Goal: Information Seeking & Learning: Learn about a topic

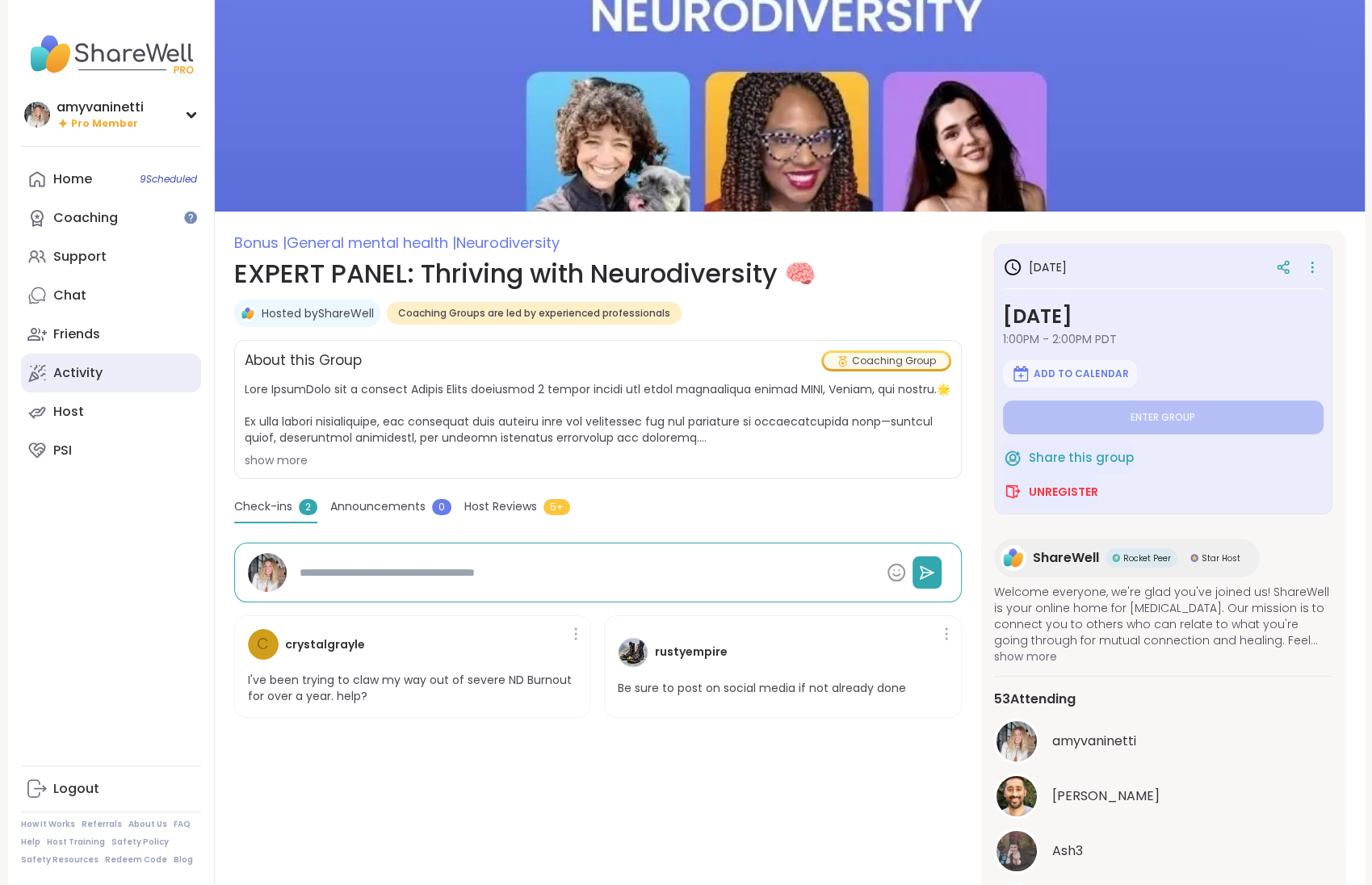
click at [86, 368] on div "Activity" at bounding box center [78, 373] width 49 height 17
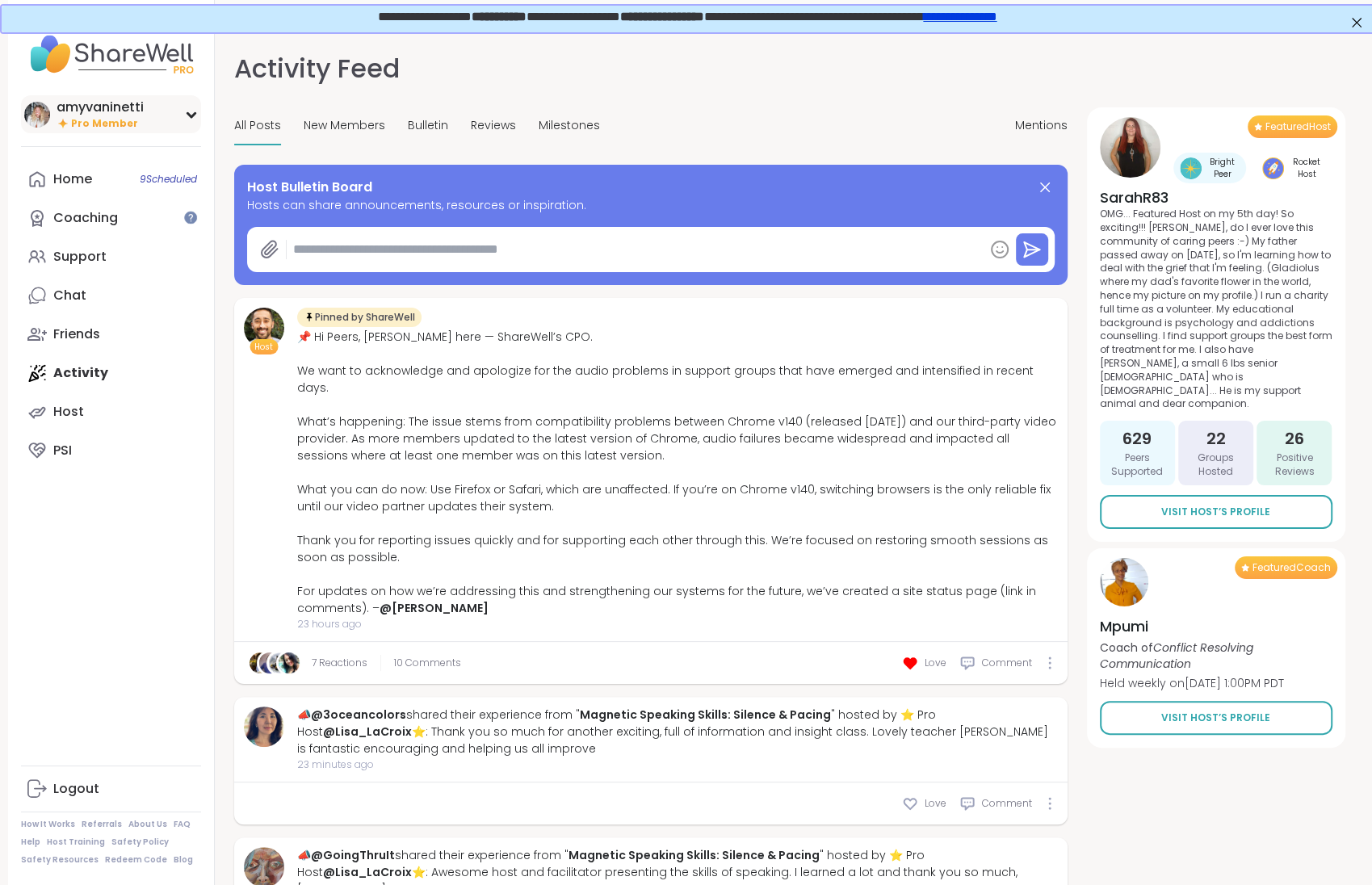
type textarea "*"
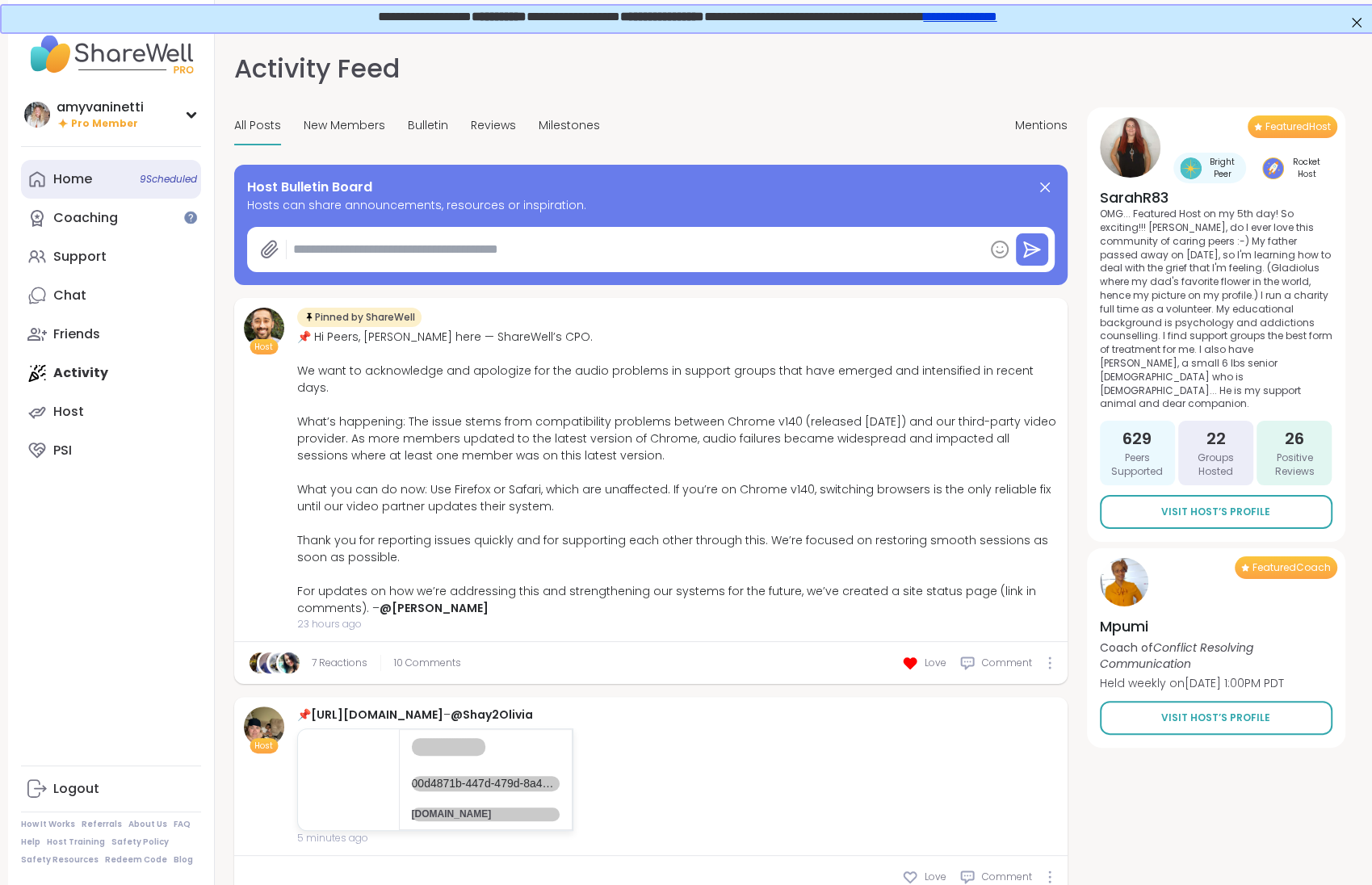
click at [73, 174] on div "Home 9 Scheduled" at bounding box center [73, 179] width 39 height 17
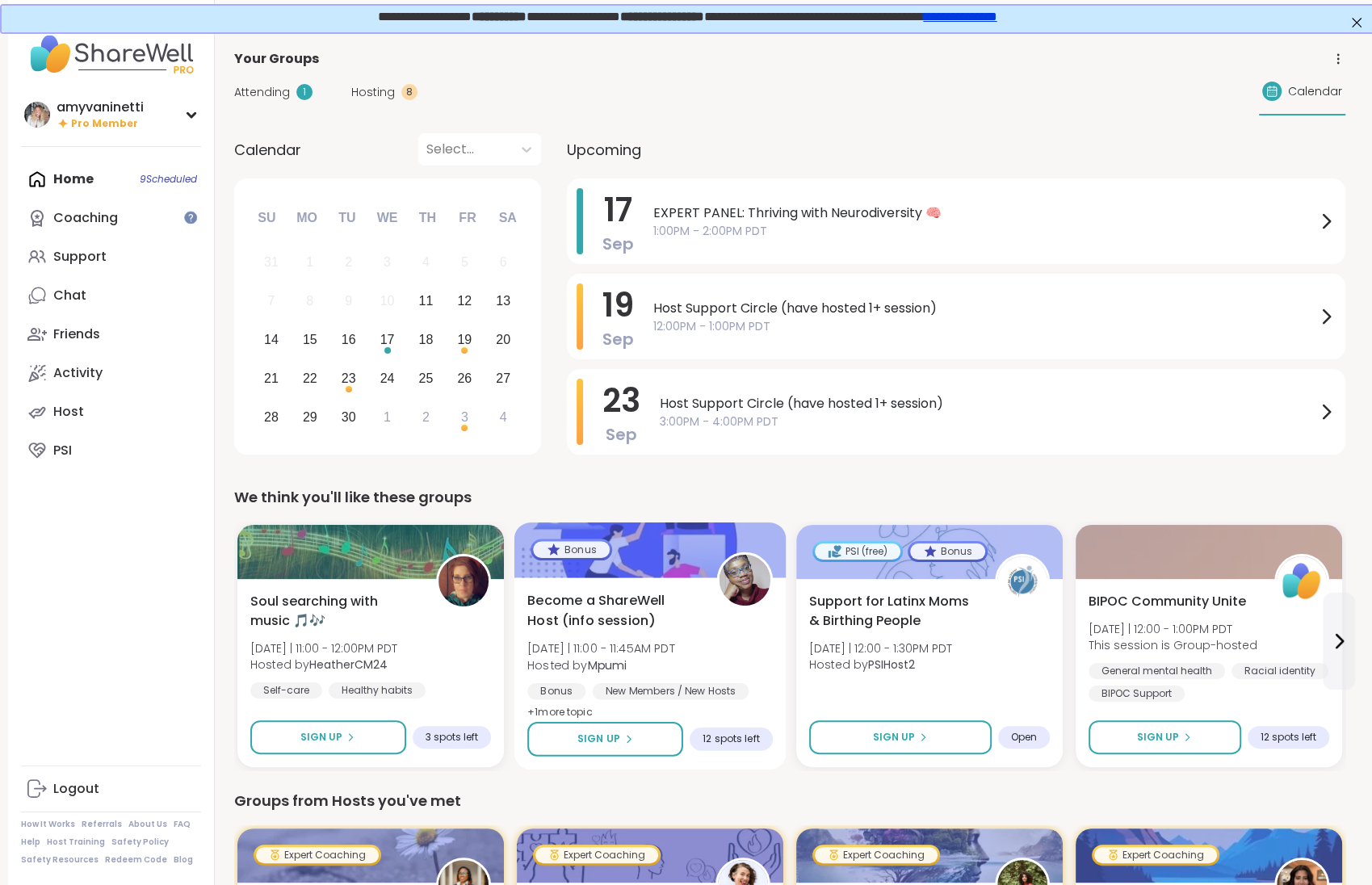
click at [566, 598] on span "Become a ShareWell Host (info session)" at bounding box center [612, 611] width 172 height 40
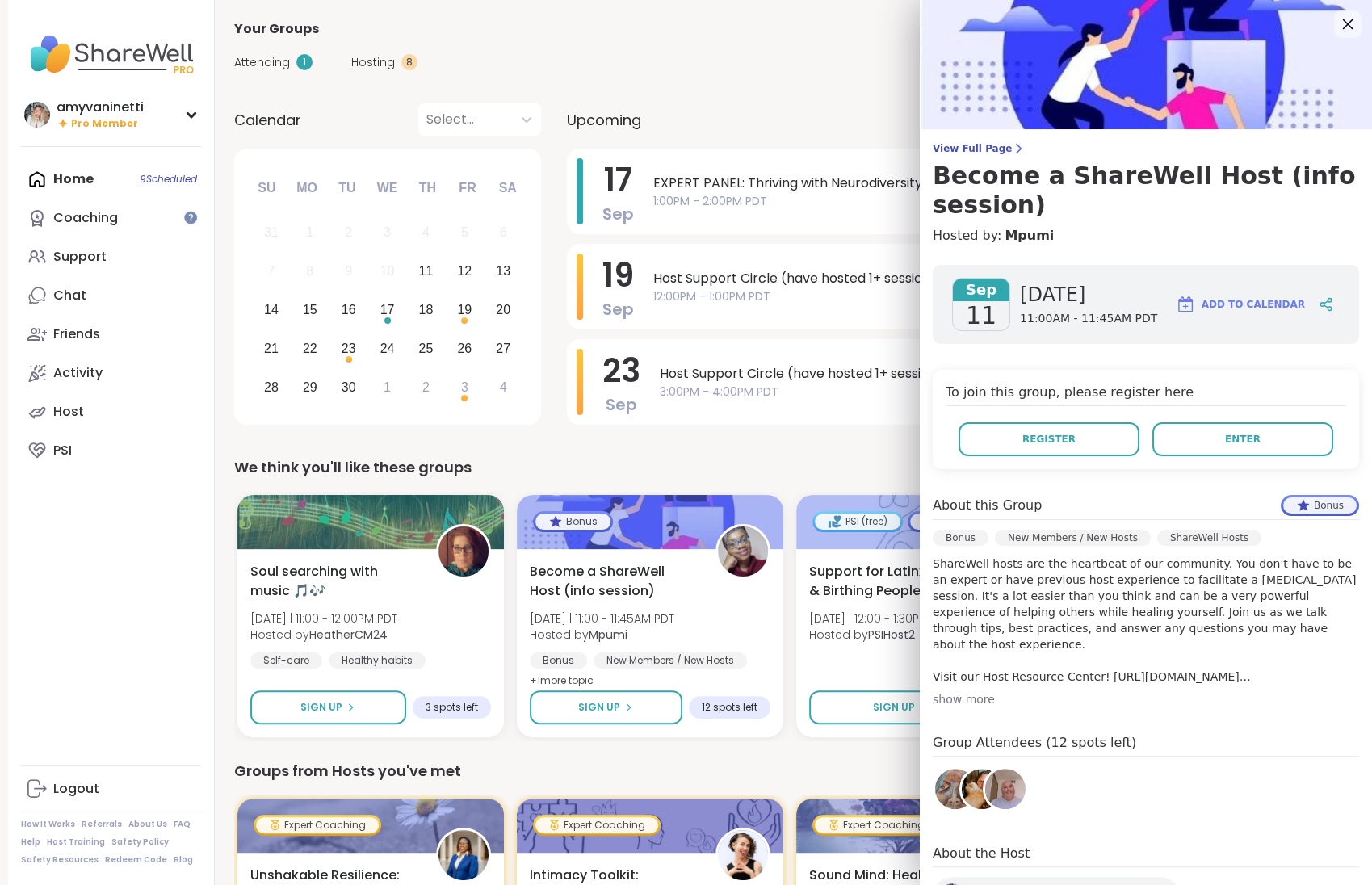
click at [1348, 19] on icon at bounding box center [1347, 23] width 20 height 20
